Goal: Task Accomplishment & Management: Manage account settings

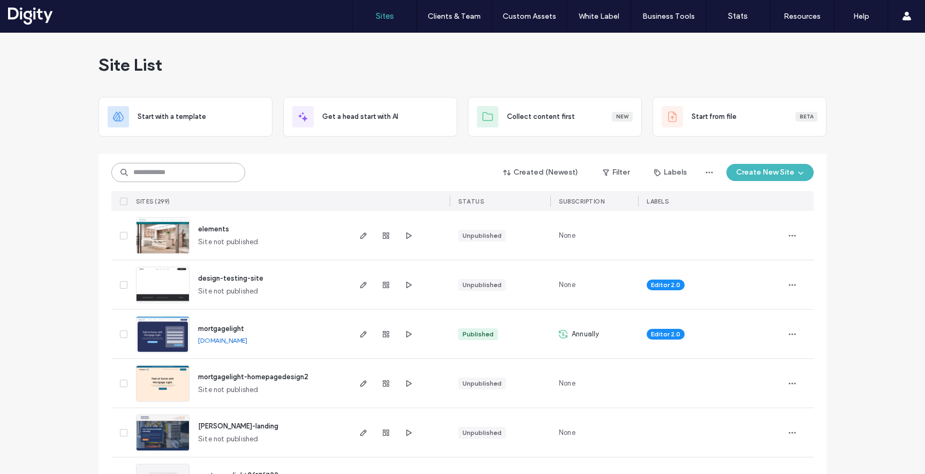
click at [221, 169] on input at bounding box center [178, 172] width 134 height 19
type input "***"
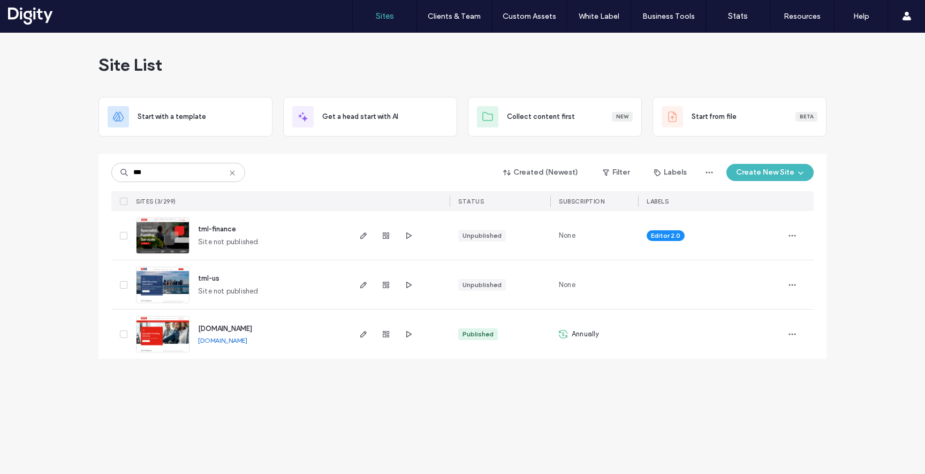
click at [227, 228] on span "tml-finance" at bounding box center [217, 229] width 38 height 8
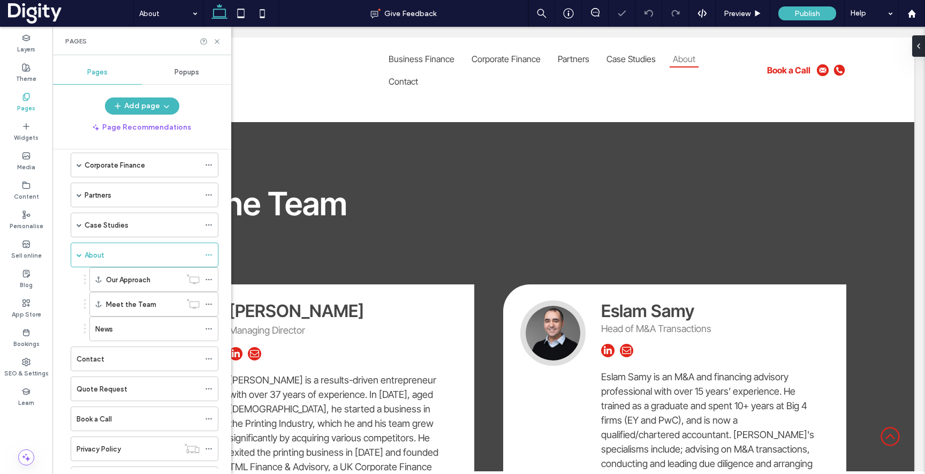
scroll to position [1386, 0]
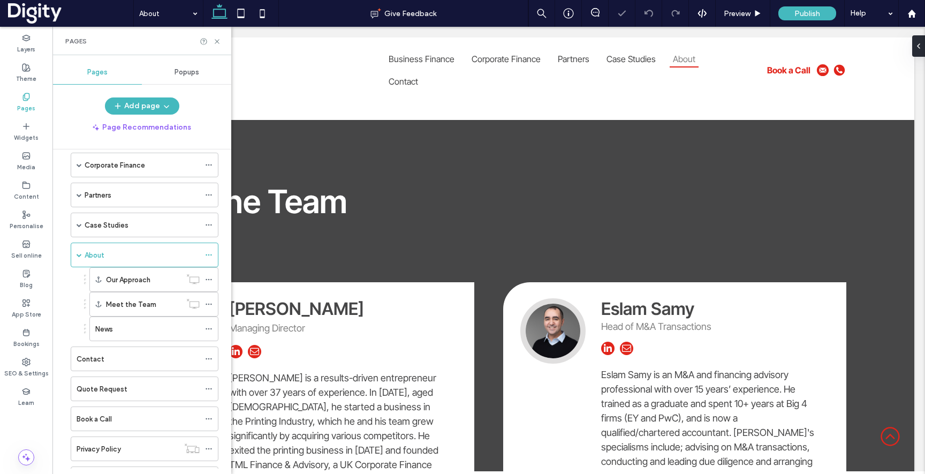
click at [123, 305] on label "Meet the Team" at bounding box center [131, 304] width 50 height 19
click at [217, 41] on use at bounding box center [217, 41] width 4 height 4
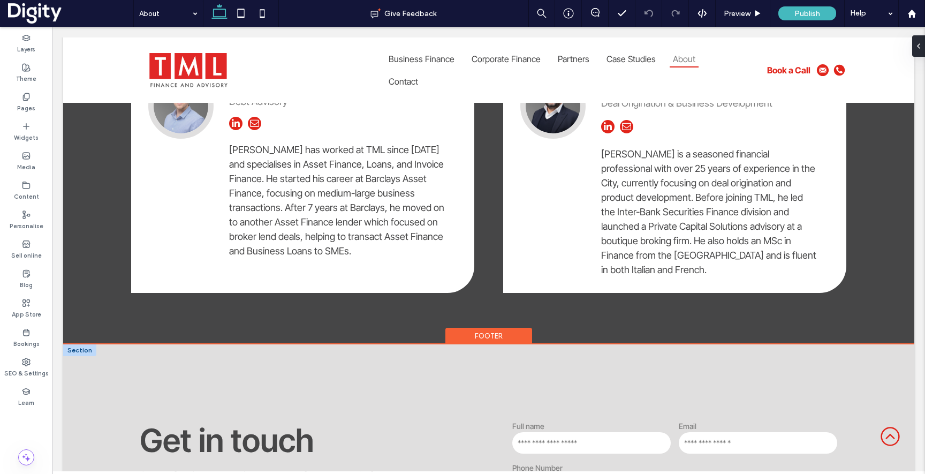
scroll to position [1648, 0]
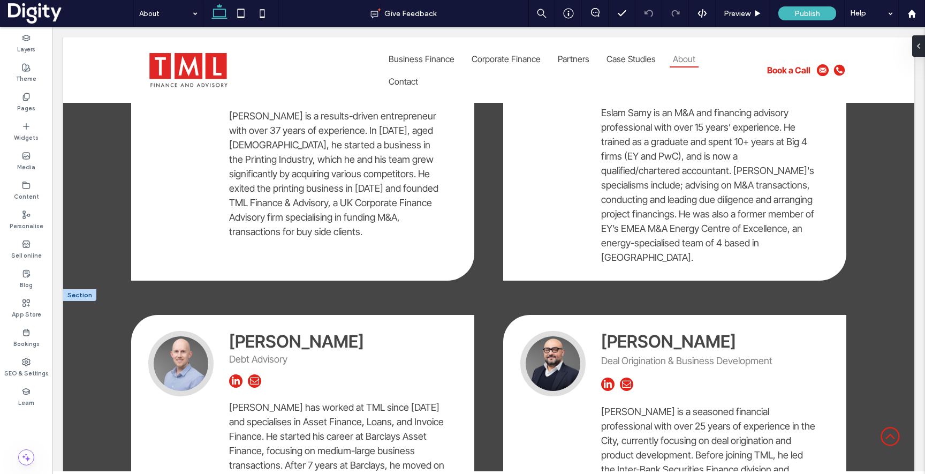
click at [86, 289] on div at bounding box center [79, 295] width 33 height 12
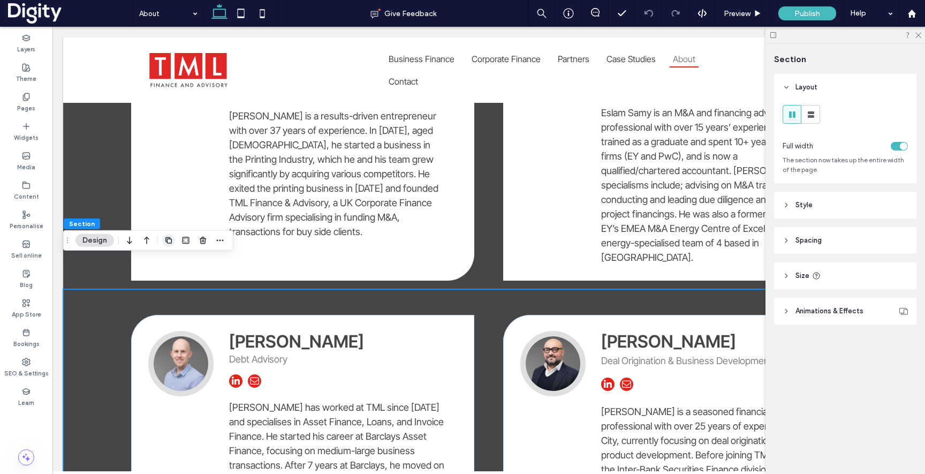
click at [167, 237] on use "button" at bounding box center [168, 240] width 6 height 6
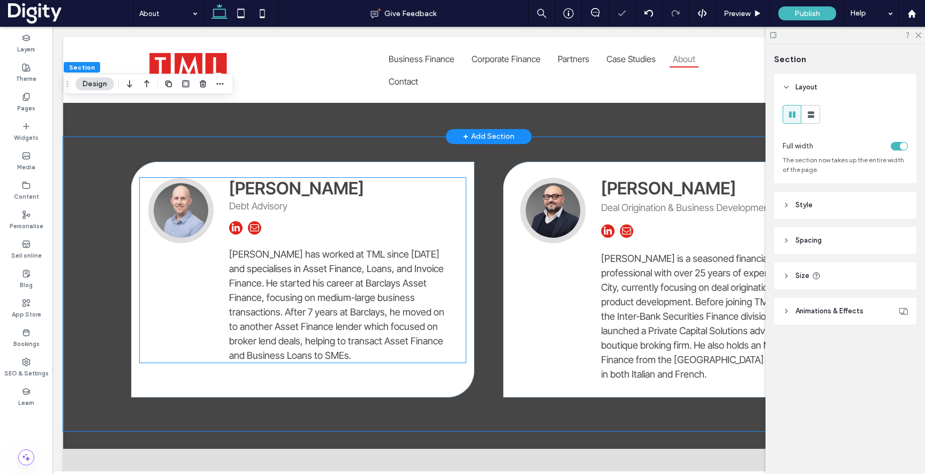
scroll to position [2100, 0]
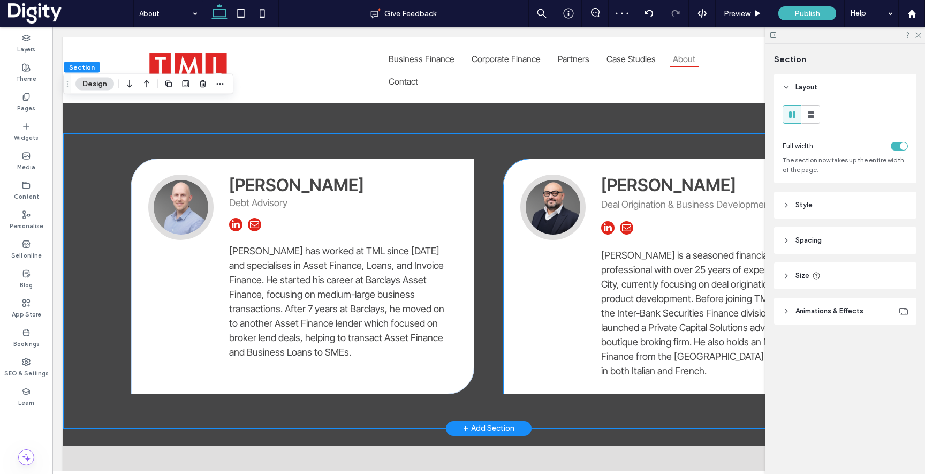
click at [649, 159] on div "Massimo Bertoni Deal Origination & Business Development Massimo Bertoni is a se…" at bounding box center [674, 277] width 343 height 236
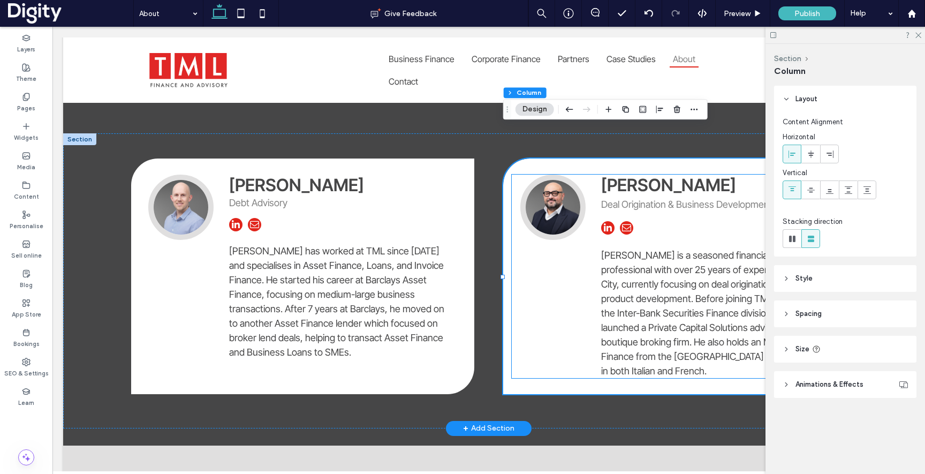
click at [653, 175] on span "Massimo Bertoni" at bounding box center [668, 185] width 135 height 21
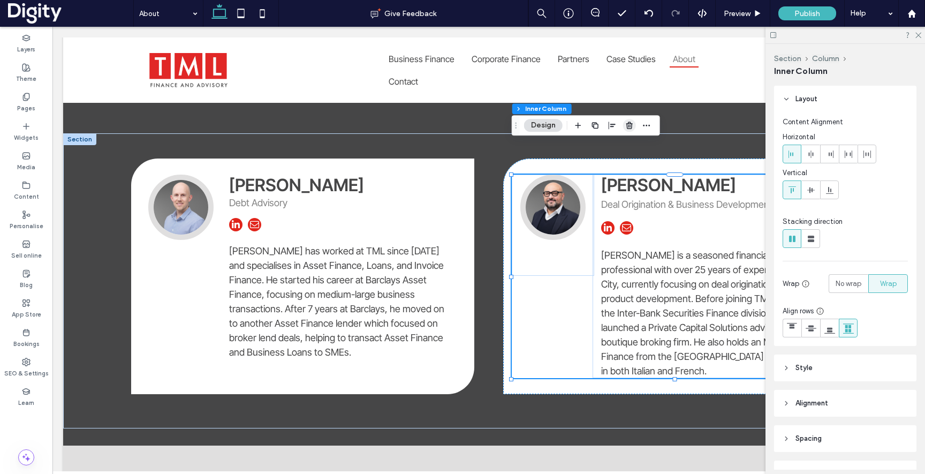
click at [629, 126] on icon "button" at bounding box center [629, 125] width 9 height 9
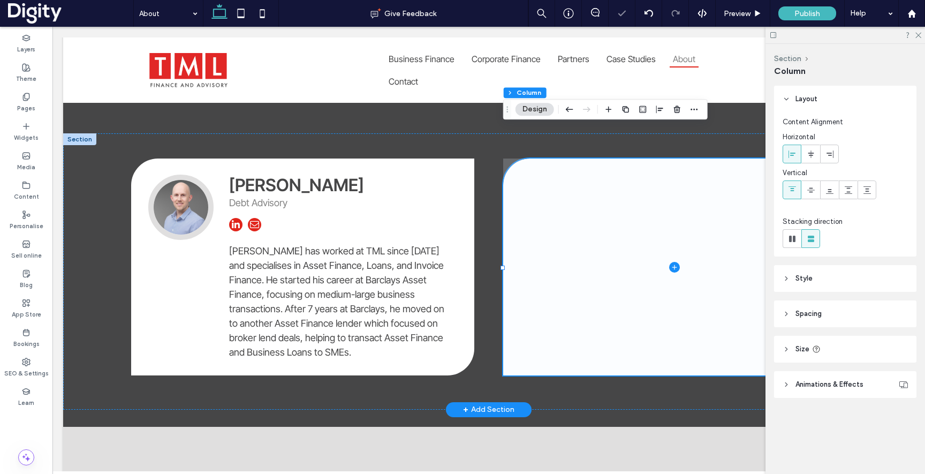
click at [637, 170] on span at bounding box center [674, 267] width 343 height 217
click at [818, 278] on header "Style" at bounding box center [845, 278] width 142 height 27
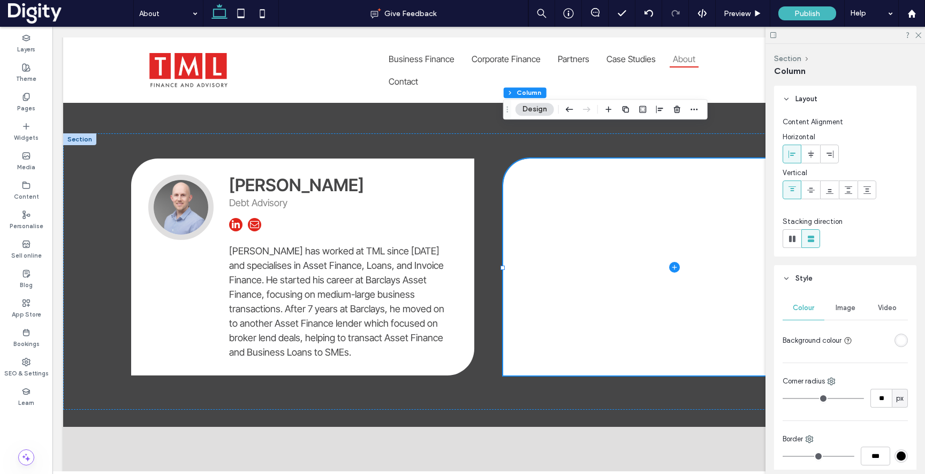
click at [903, 338] on div "rgba(255, 255, 255, 1)" at bounding box center [901, 340] width 9 height 9
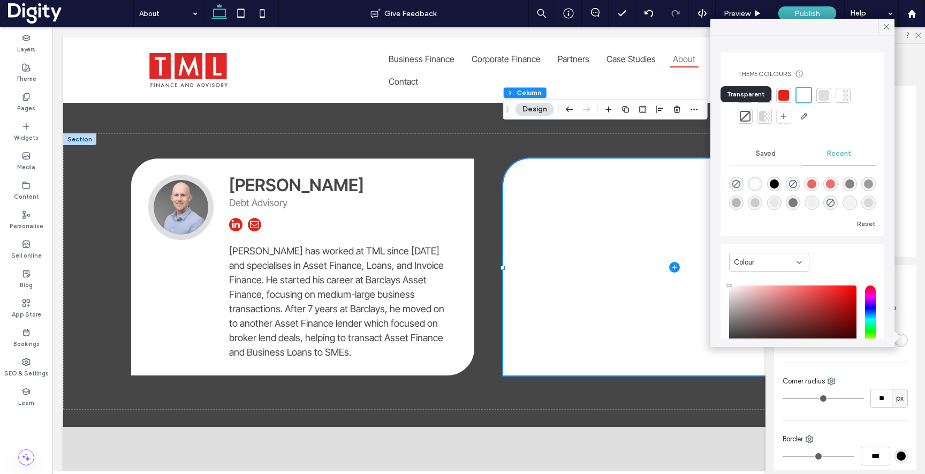
click at [747, 115] on div at bounding box center [745, 116] width 11 height 11
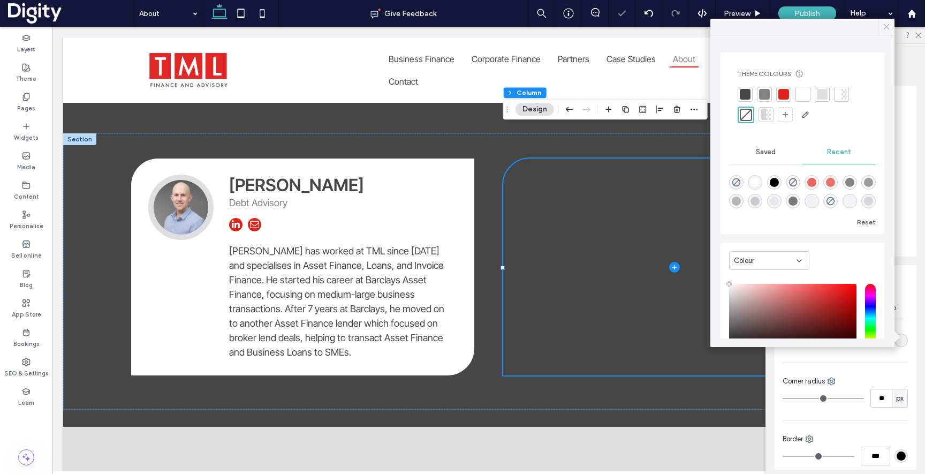
click at [887, 24] on icon at bounding box center [887, 27] width 10 height 10
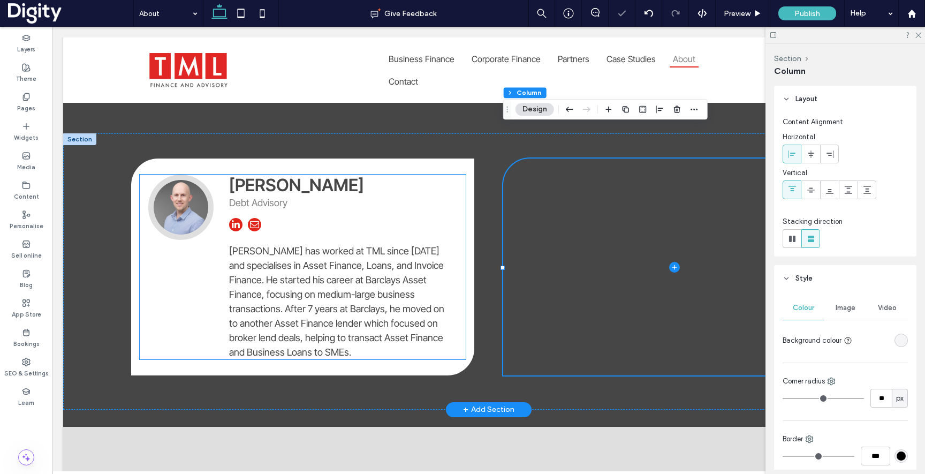
click at [295, 175] on span "Dominic Roberts" at bounding box center [296, 185] width 135 height 21
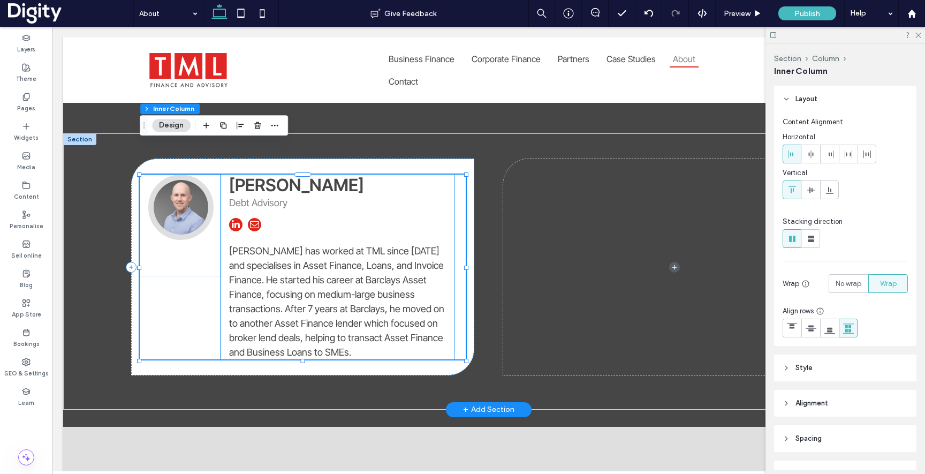
click at [335, 175] on span "Dominic Roberts" at bounding box center [296, 185] width 135 height 21
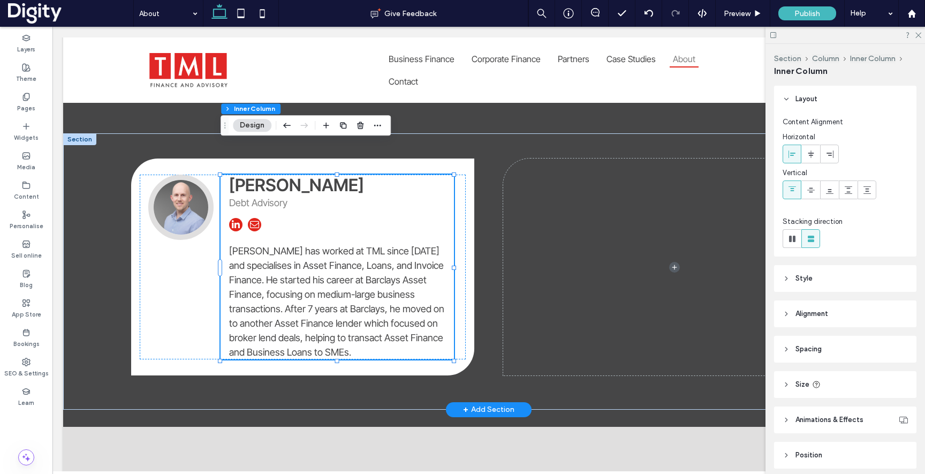
click at [354, 175] on span "Dominic Roberts" at bounding box center [296, 185] width 135 height 21
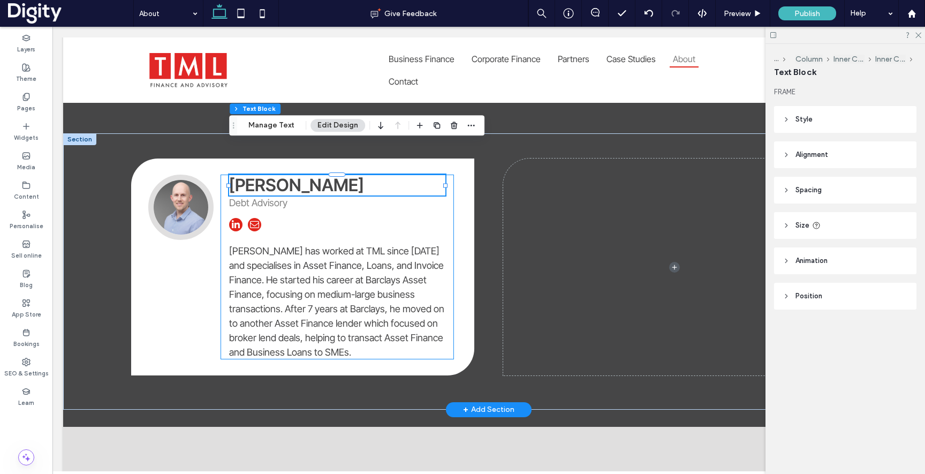
click at [356, 175] on span "Dominic Roberts" at bounding box center [296, 185] width 135 height 21
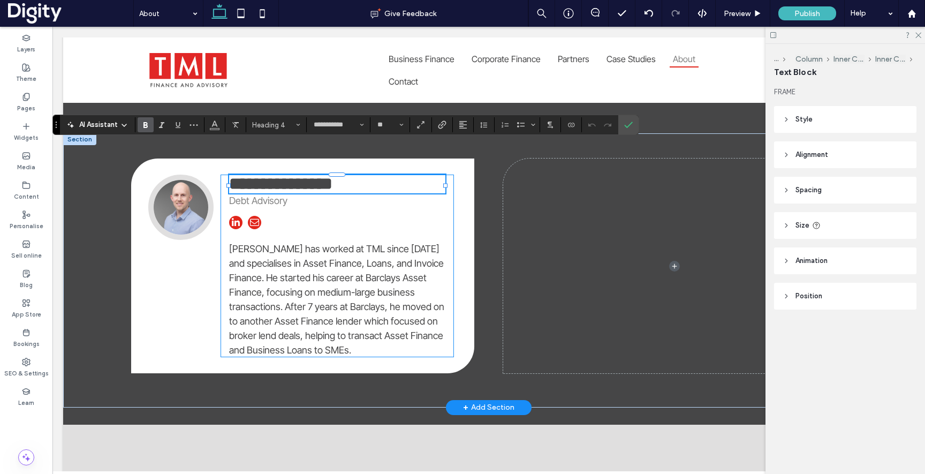
click at [333, 175] on span "**********" at bounding box center [280, 183] width 103 height 17
type input "**"
drag, startPoint x: 356, startPoint y: 153, endPoint x: 239, endPoint y: 150, distance: 117.3
click at [239, 175] on span "**********" at bounding box center [326, 183] width 194 height 17
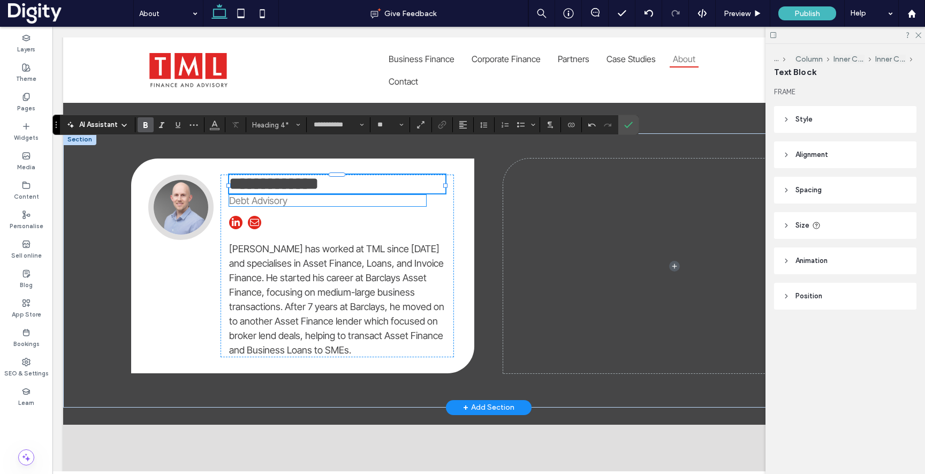
click at [280, 195] on span "Debt Advisory" at bounding box center [258, 200] width 58 height 11
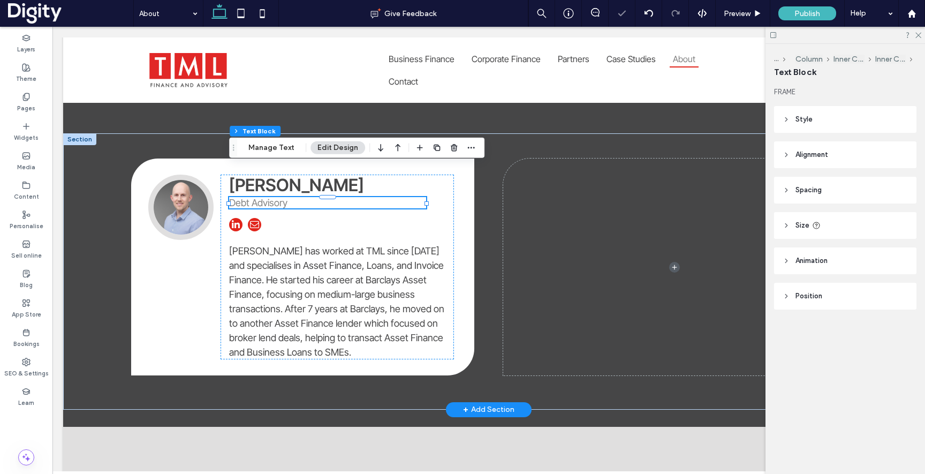
click at [296, 197] on p "Debt Advisory" at bounding box center [327, 202] width 197 height 11
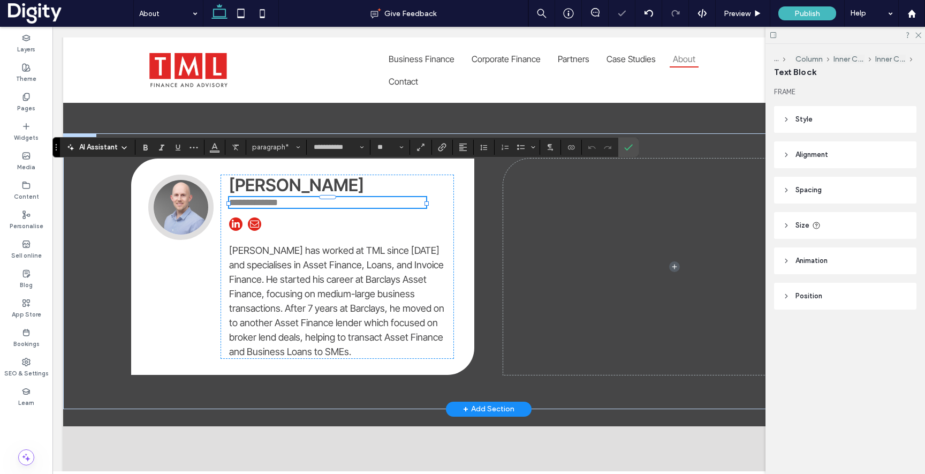
click at [296, 197] on p "**********" at bounding box center [327, 202] width 197 height 11
drag, startPoint x: 289, startPoint y: 171, endPoint x: 244, endPoint y: 183, distance: 47.0
click at [191, 175] on div "**********" at bounding box center [303, 267] width 326 height 184
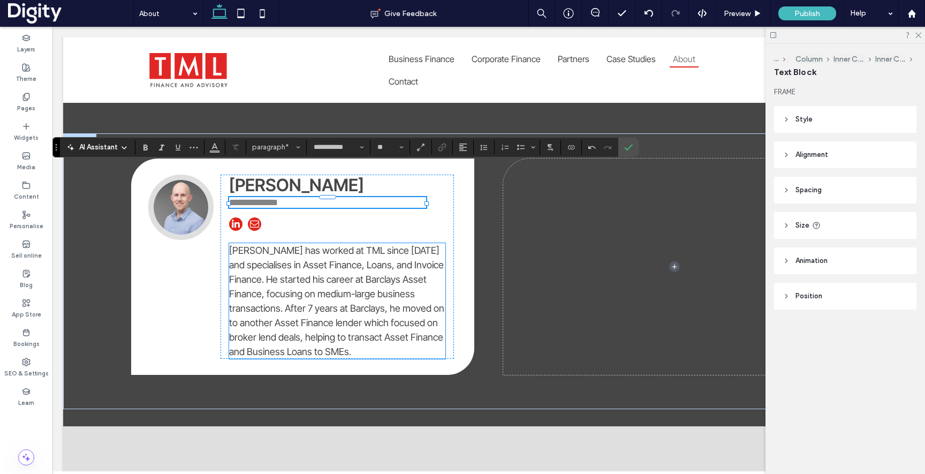
click at [353, 313] on p "Dominic Roberts has worked at TML since May 2017 and specialises in Asset Finan…" at bounding box center [337, 301] width 216 height 116
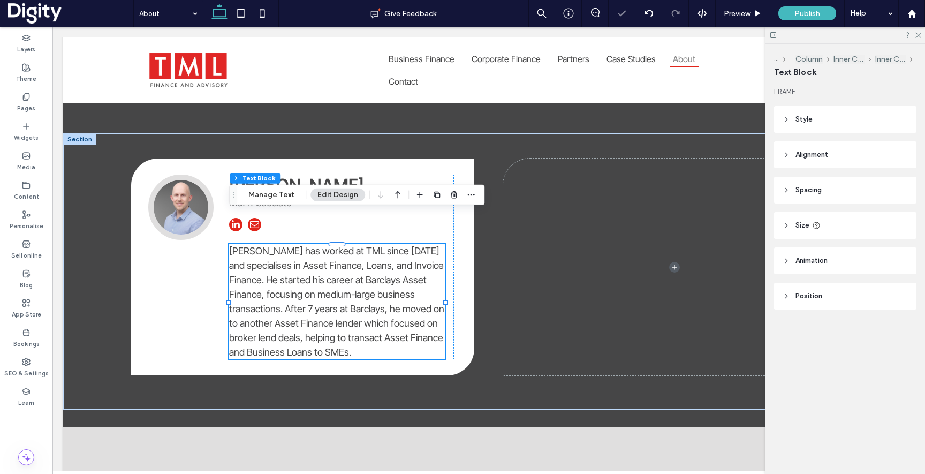
click at [357, 320] on p "Dominic Roberts has worked at TML since May 2017 and specialises in Asset Finan…" at bounding box center [337, 302] width 216 height 116
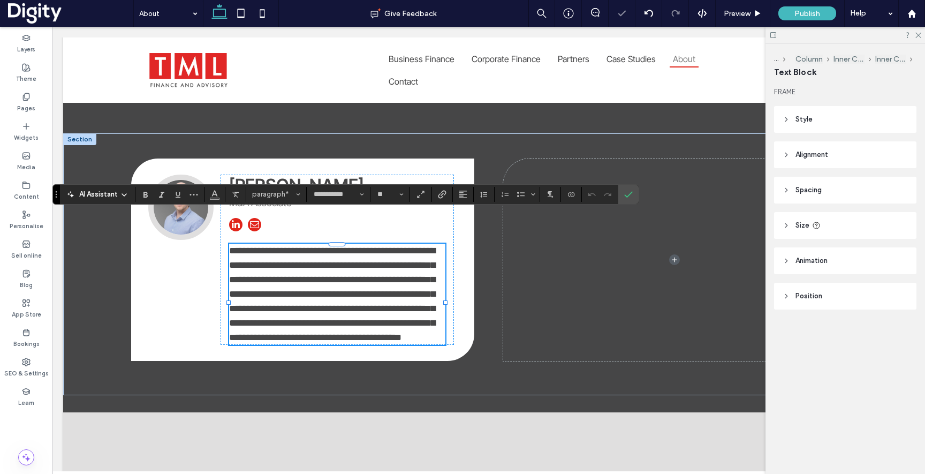
click at [355, 322] on p "**********" at bounding box center [337, 294] width 216 height 101
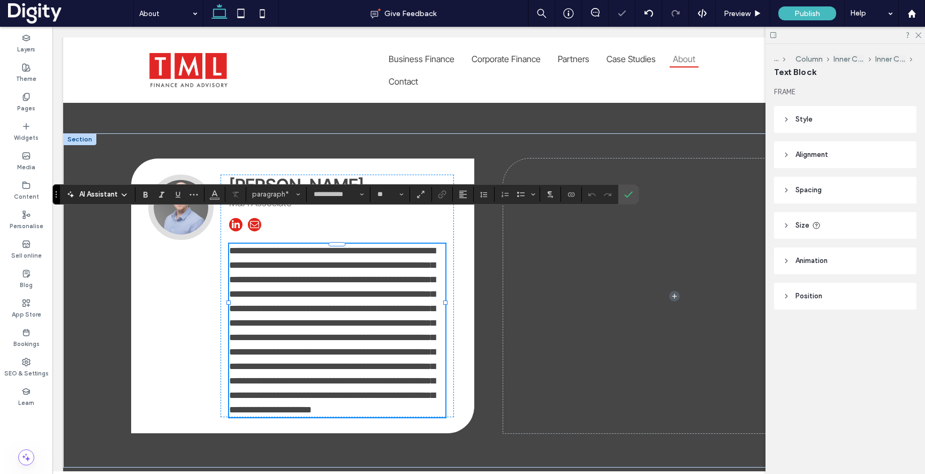
scroll to position [0, 0]
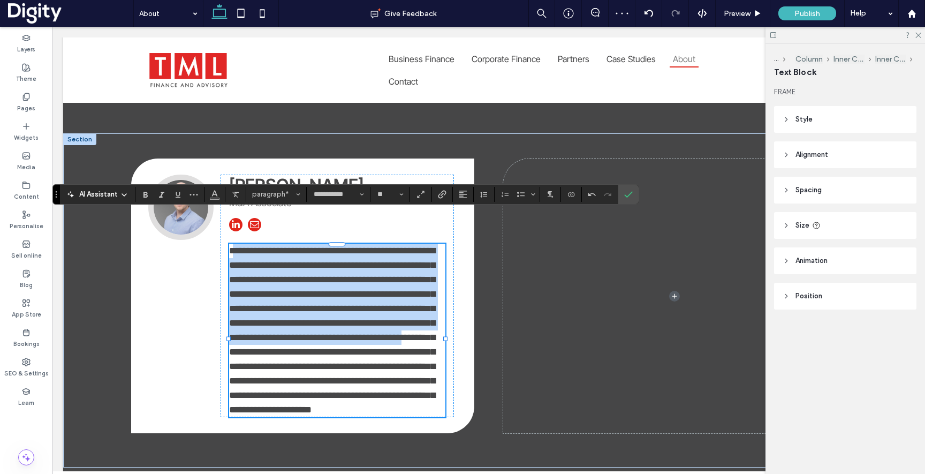
drag, startPoint x: 353, startPoint y: 321, endPoint x: 236, endPoint y: 213, distance: 159.6
click at [236, 244] on p "**********" at bounding box center [337, 331] width 216 height 174
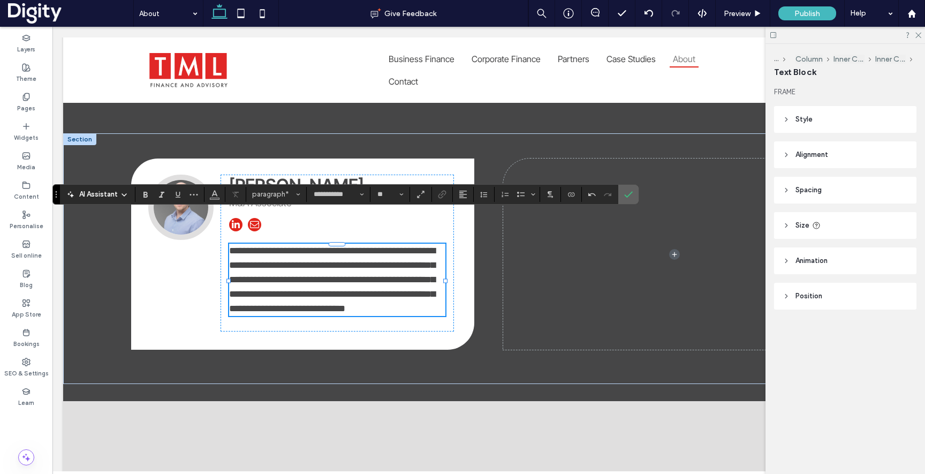
click at [629, 198] on icon "Confirm" at bounding box center [628, 194] width 9 height 9
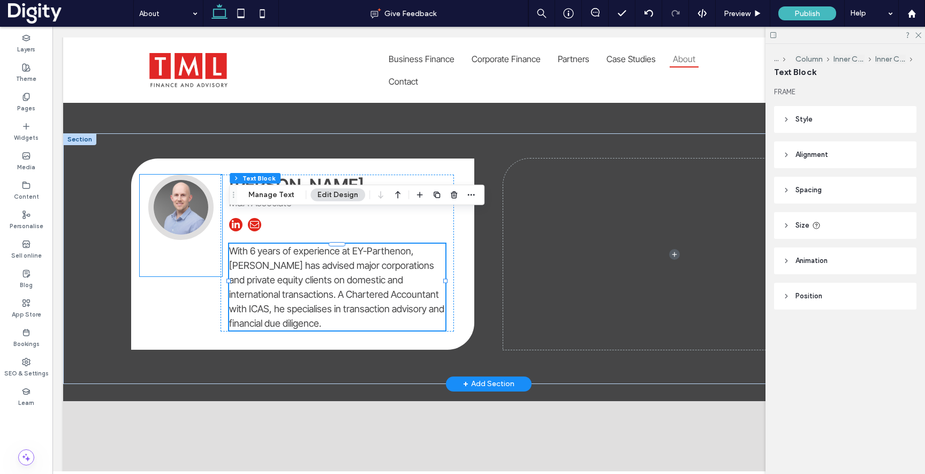
click at [178, 183] on img at bounding box center [180, 207] width 65 height 65
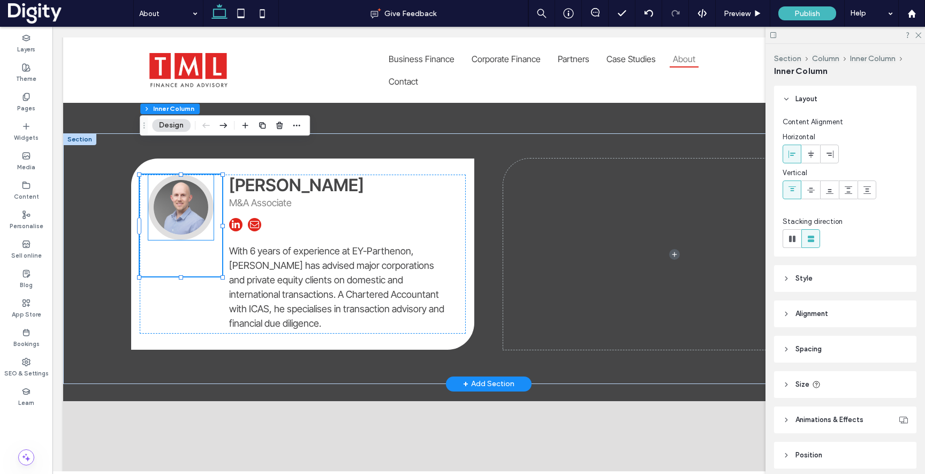
click at [184, 185] on img at bounding box center [180, 207] width 65 height 65
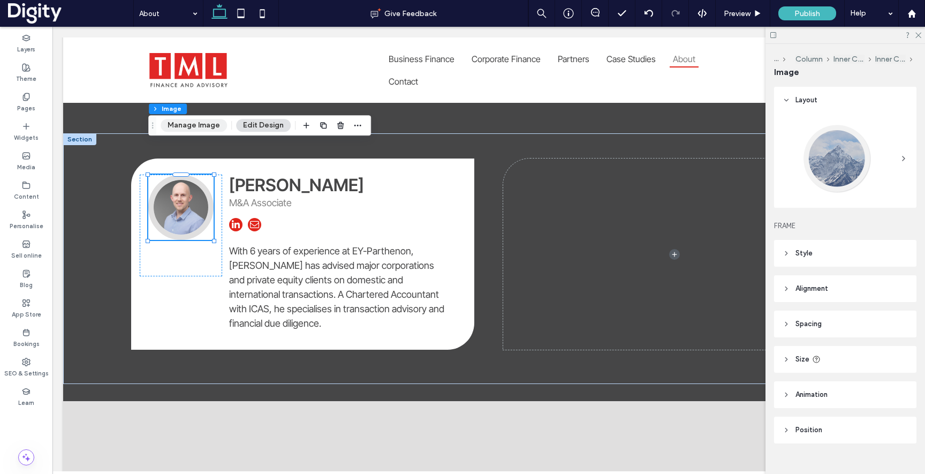
click at [190, 123] on button "Manage Image" at bounding box center [194, 125] width 66 height 13
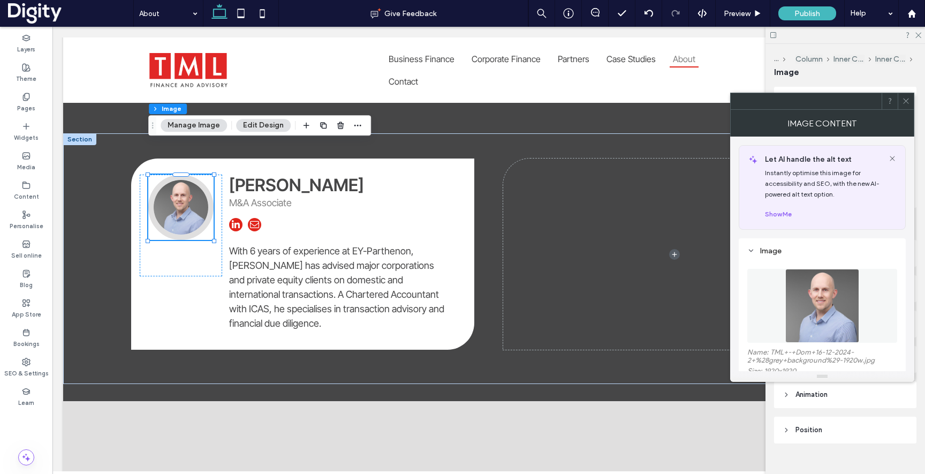
drag, startPoint x: 826, startPoint y: 309, endPoint x: 823, endPoint y: 294, distance: 15.3
click at [826, 309] on img at bounding box center [823, 306] width 74 height 74
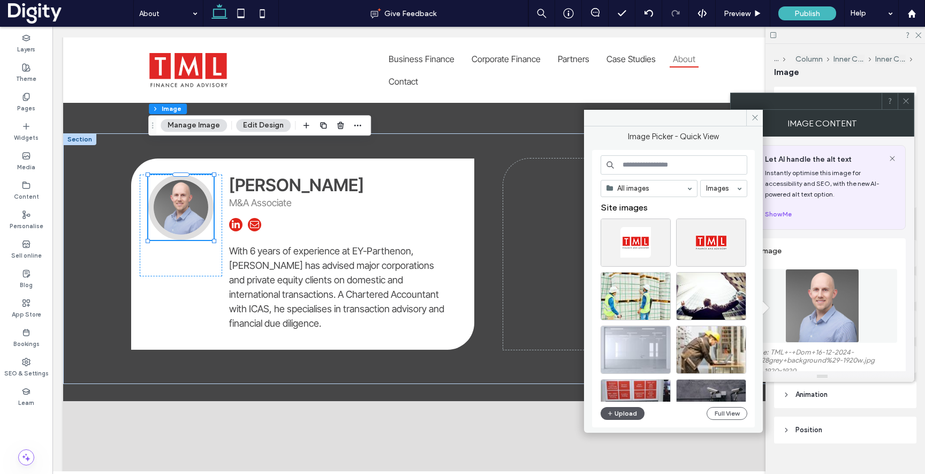
click at [636, 412] on button "Upload" at bounding box center [623, 413] width 44 height 13
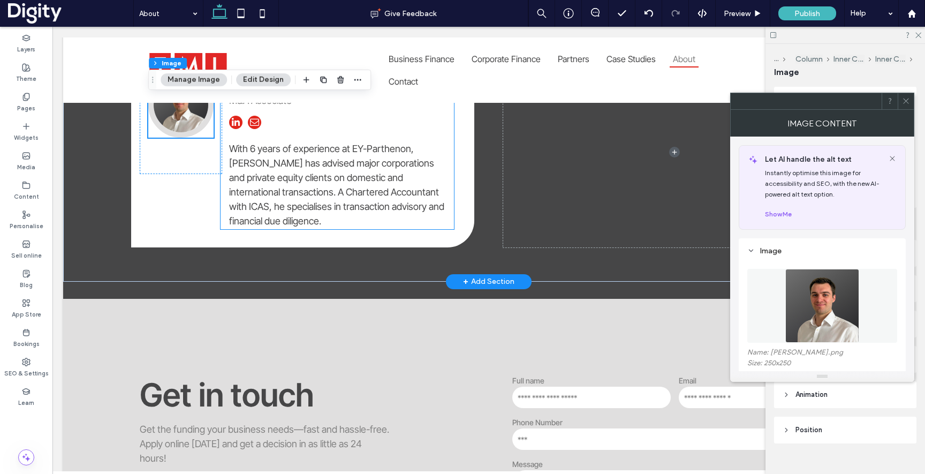
scroll to position [2191, 0]
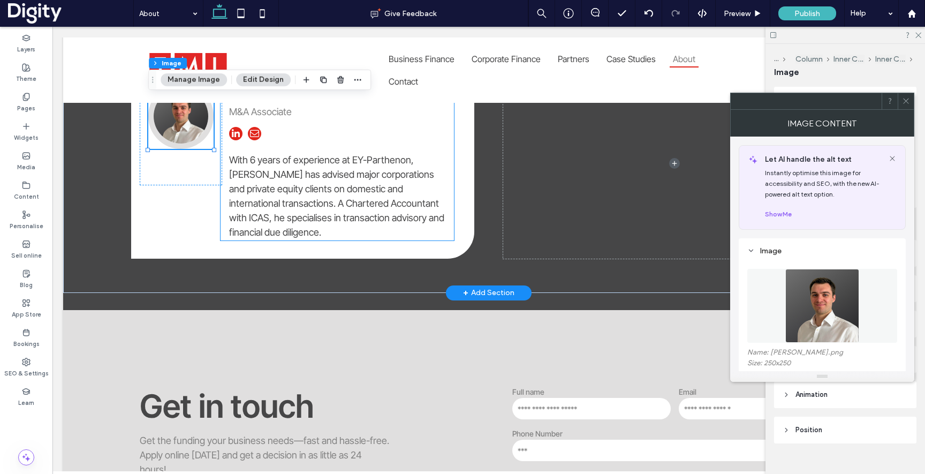
click at [348, 168] on span "With 6 years of experience at EY-Parthenon, Dan has advised major corporations …" at bounding box center [336, 196] width 215 height 84
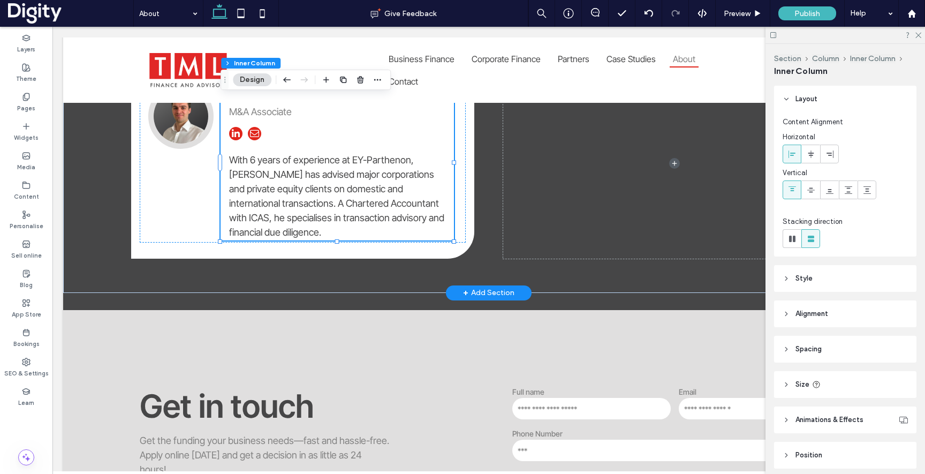
click at [332, 195] on div "Daniel Trouse M&A Associate With 6 years of experience at EY-Parthenon, Dan has…" at bounding box center [337, 162] width 233 height 157
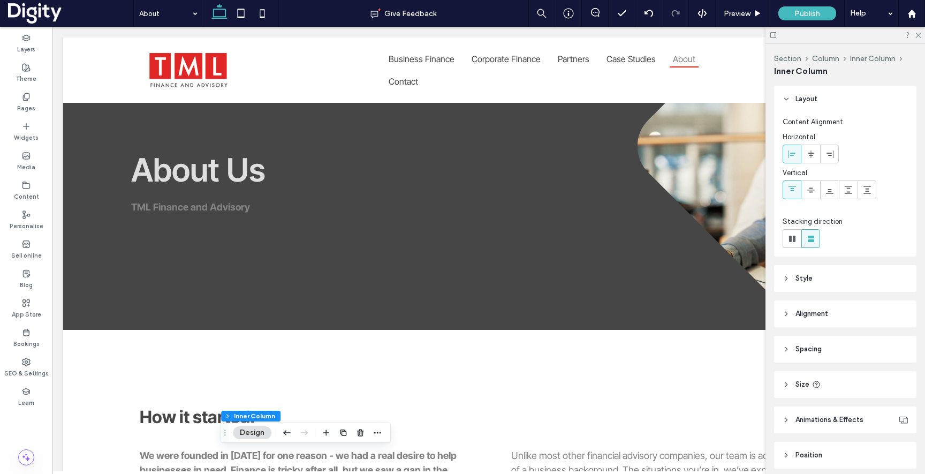
scroll to position [0, 0]
